Goal: Task Accomplishment & Management: Manage account settings

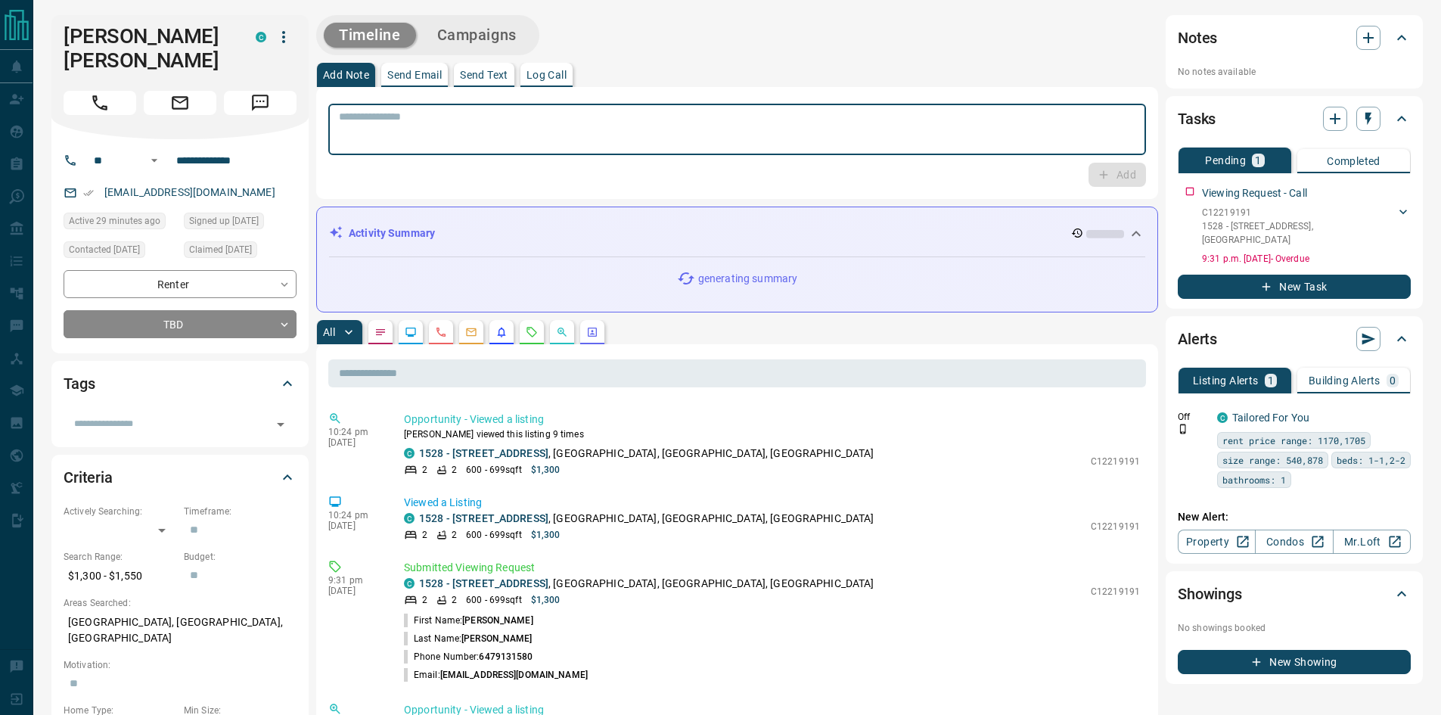
click at [490, 126] on textarea at bounding box center [737, 129] width 797 height 39
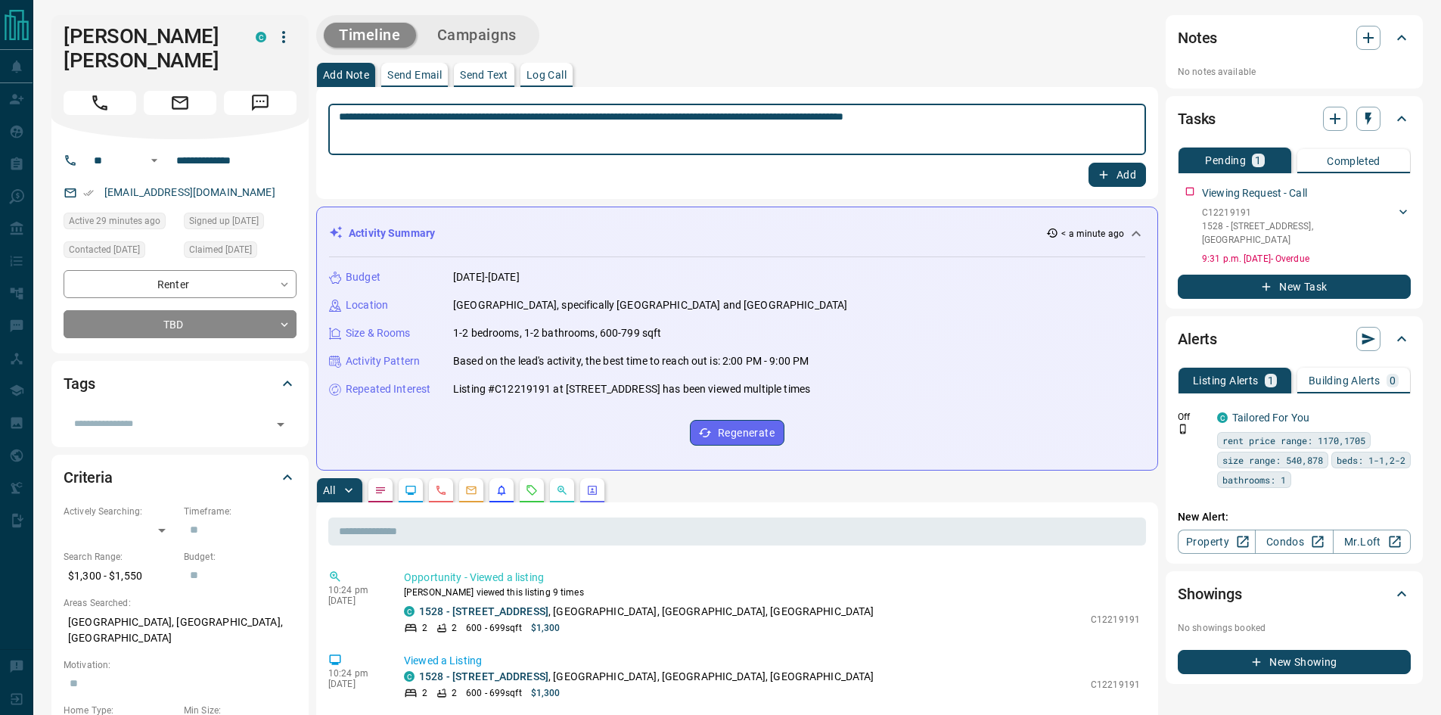
type textarea "**********"
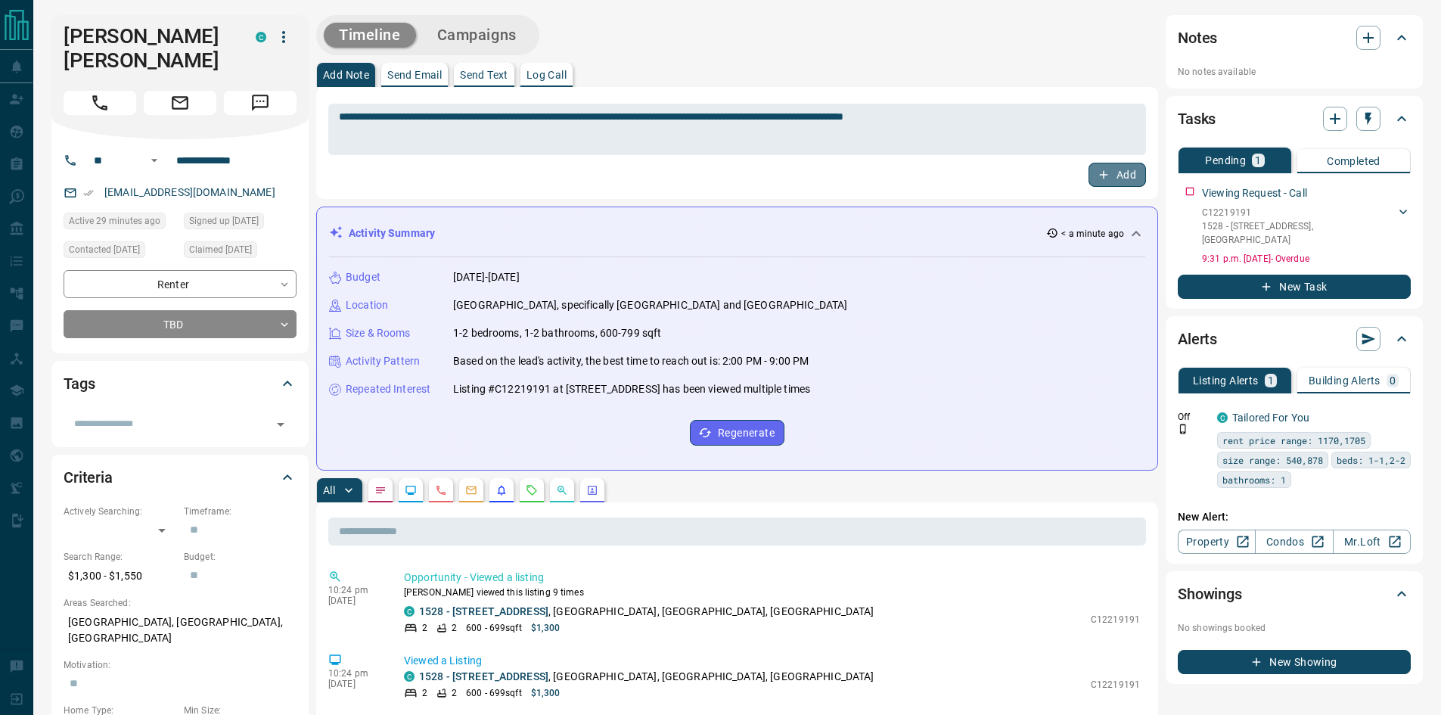
click at [1108, 180] on icon "button" at bounding box center [1104, 175] width 14 height 14
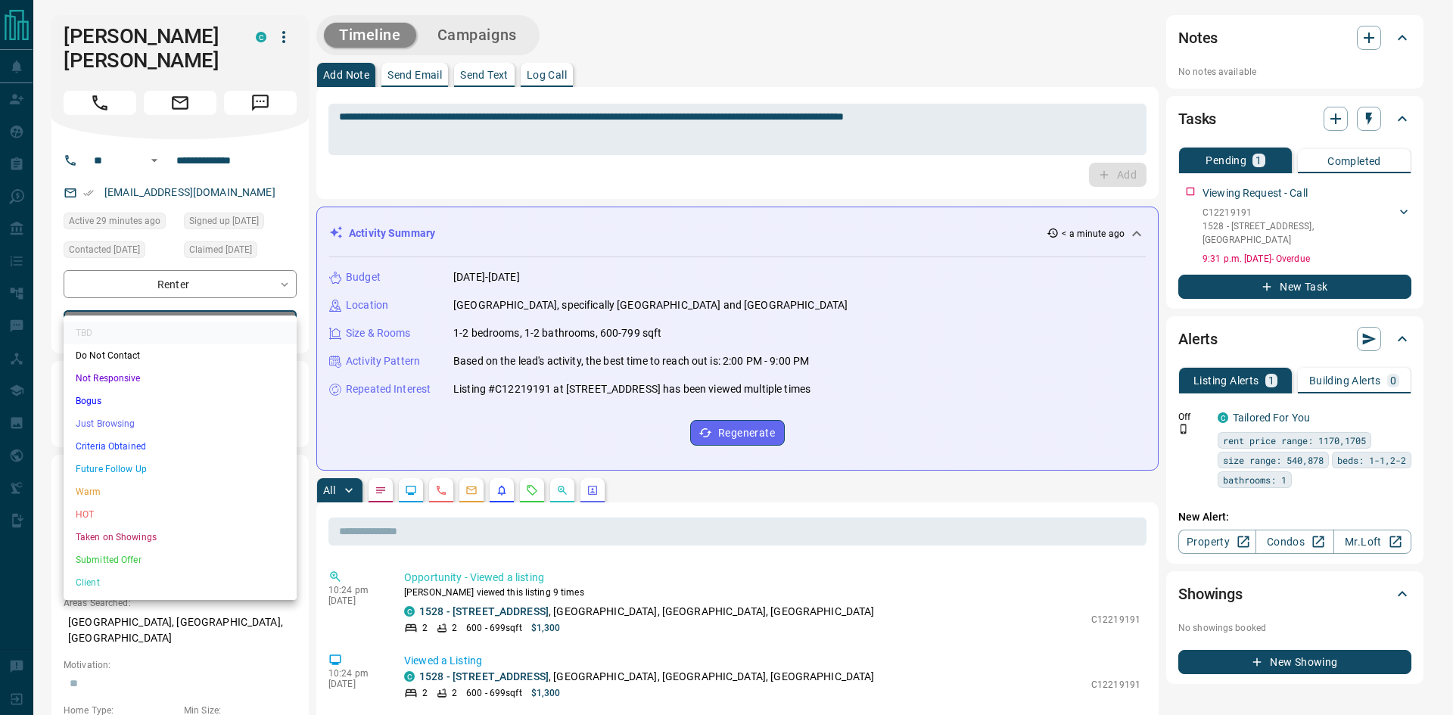
click at [110, 425] on li "Just Browsing" at bounding box center [180, 423] width 233 height 23
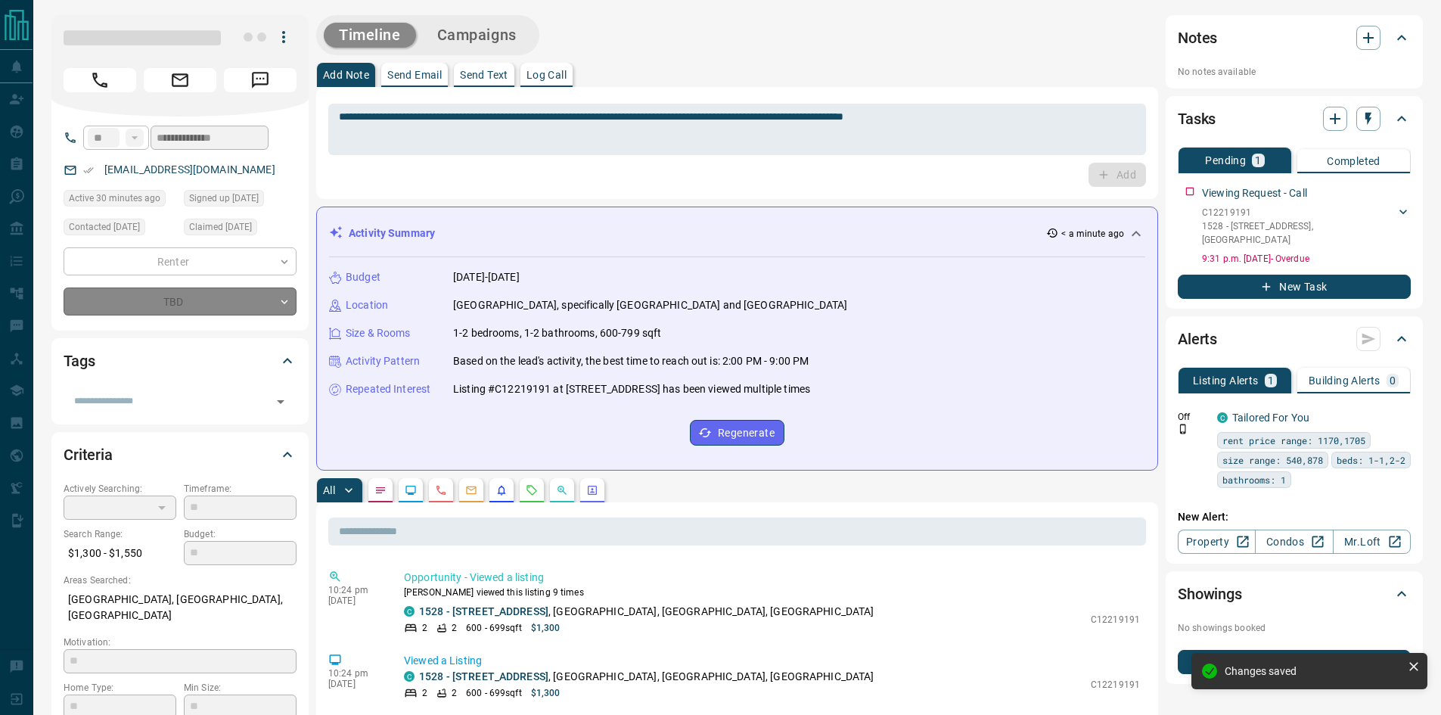
type input "*"
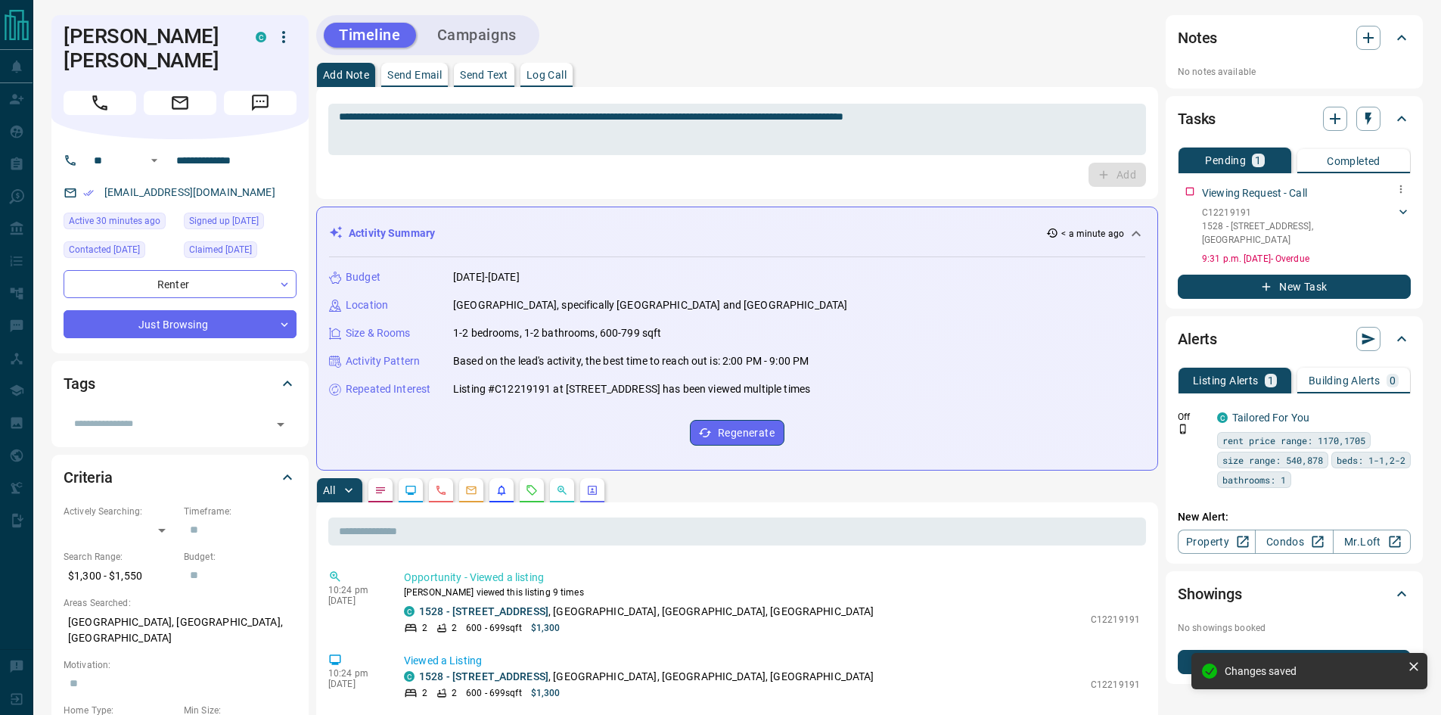
click at [1400, 188] on icon "button" at bounding box center [1401, 189] width 12 height 12
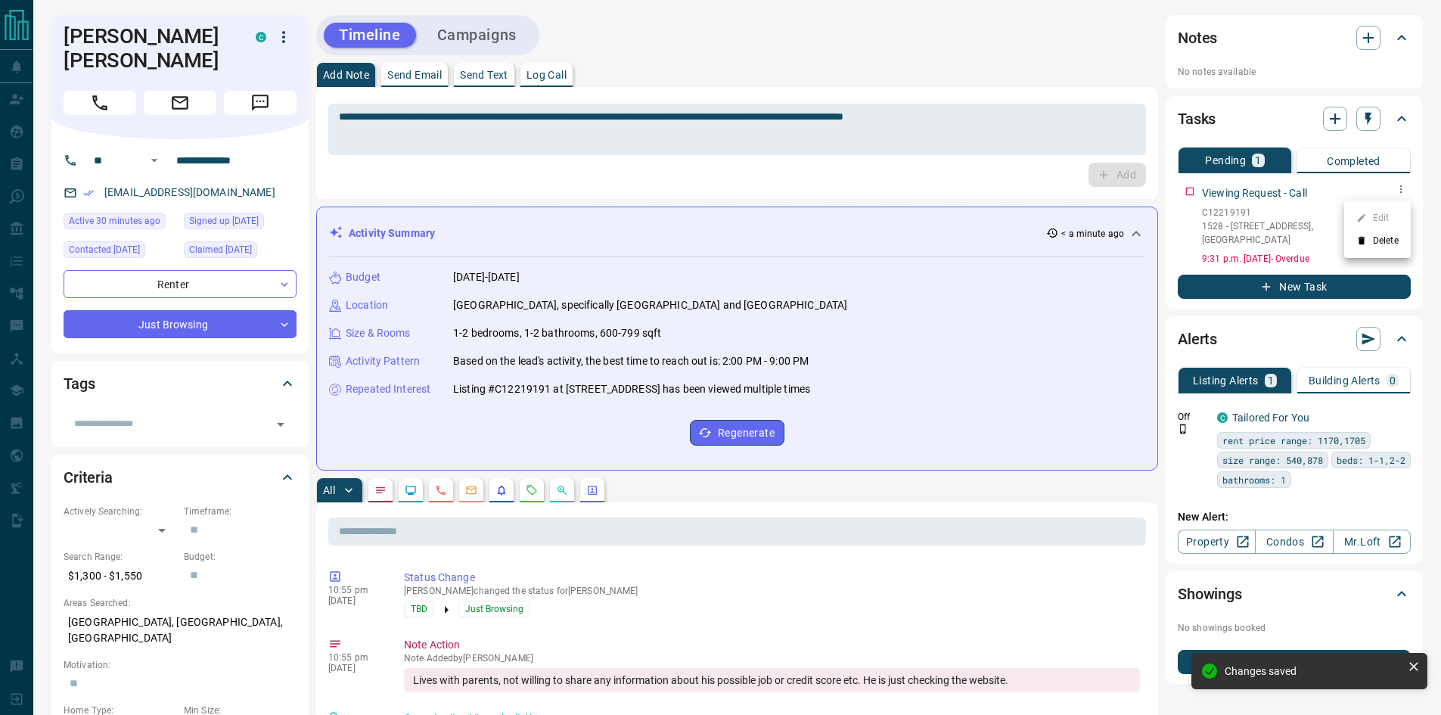
click at [1370, 246] on li "Delete" at bounding box center [1377, 240] width 67 height 23
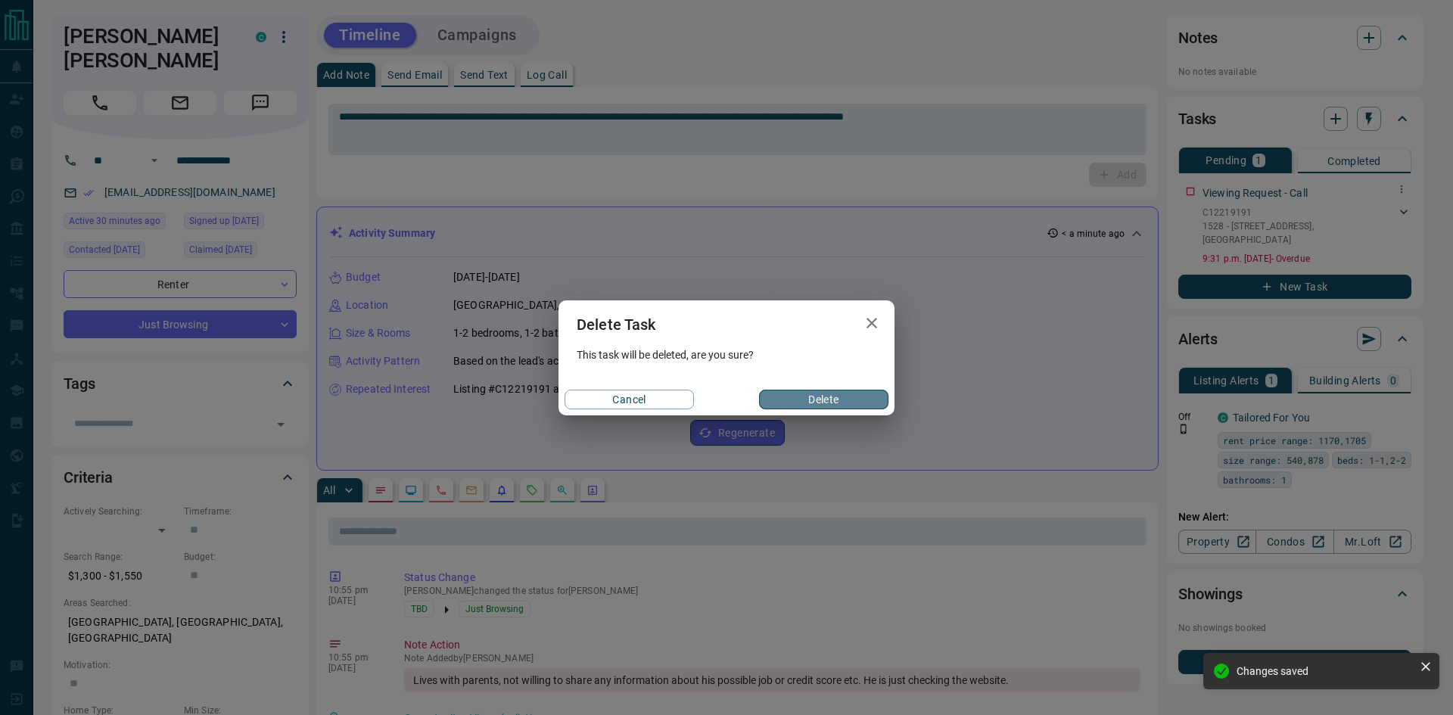
click at [828, 407] on button "Delete" at bounding box center [823, 400] width 129 height 20
